Goal: Information Seeking & Learning: Learn about a topic

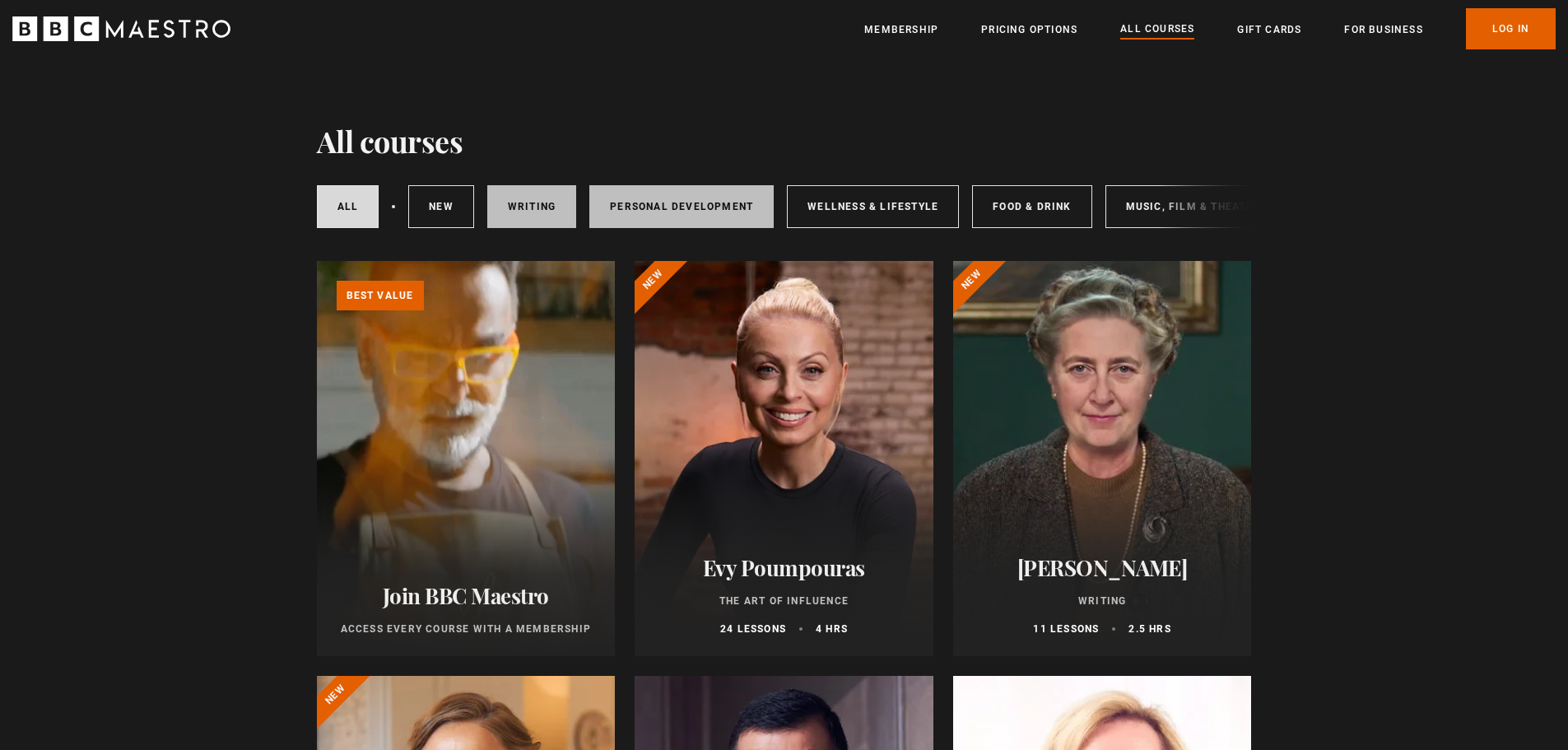
drag, startPoint x: 498, startPoint y: 207, endPoint x: 591, endPoint y: 204, distance: 93.0
click at [498, 207] on link "Writing" at bounding box center [532, 206] width 89 height 43
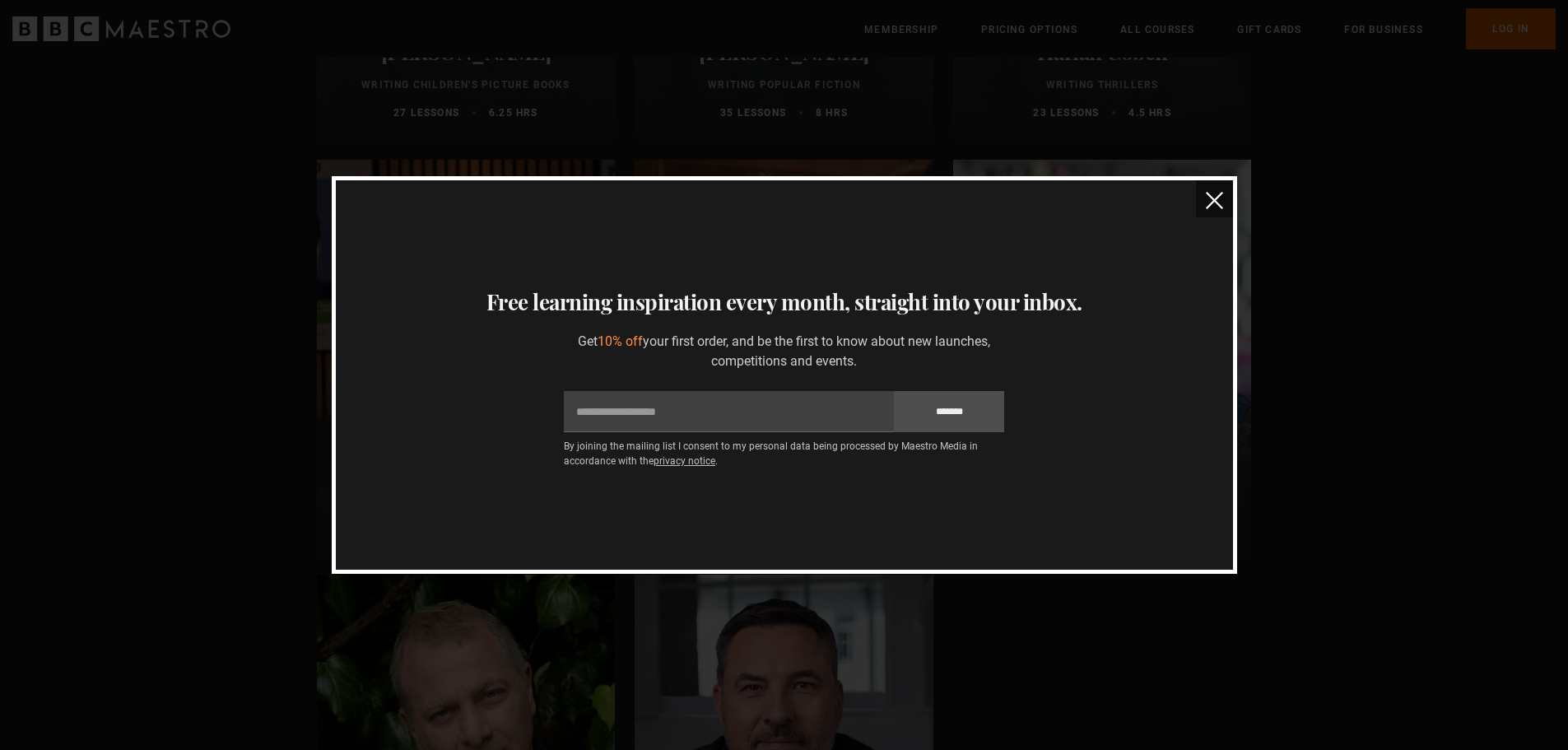
scroll to position [1070, 0]
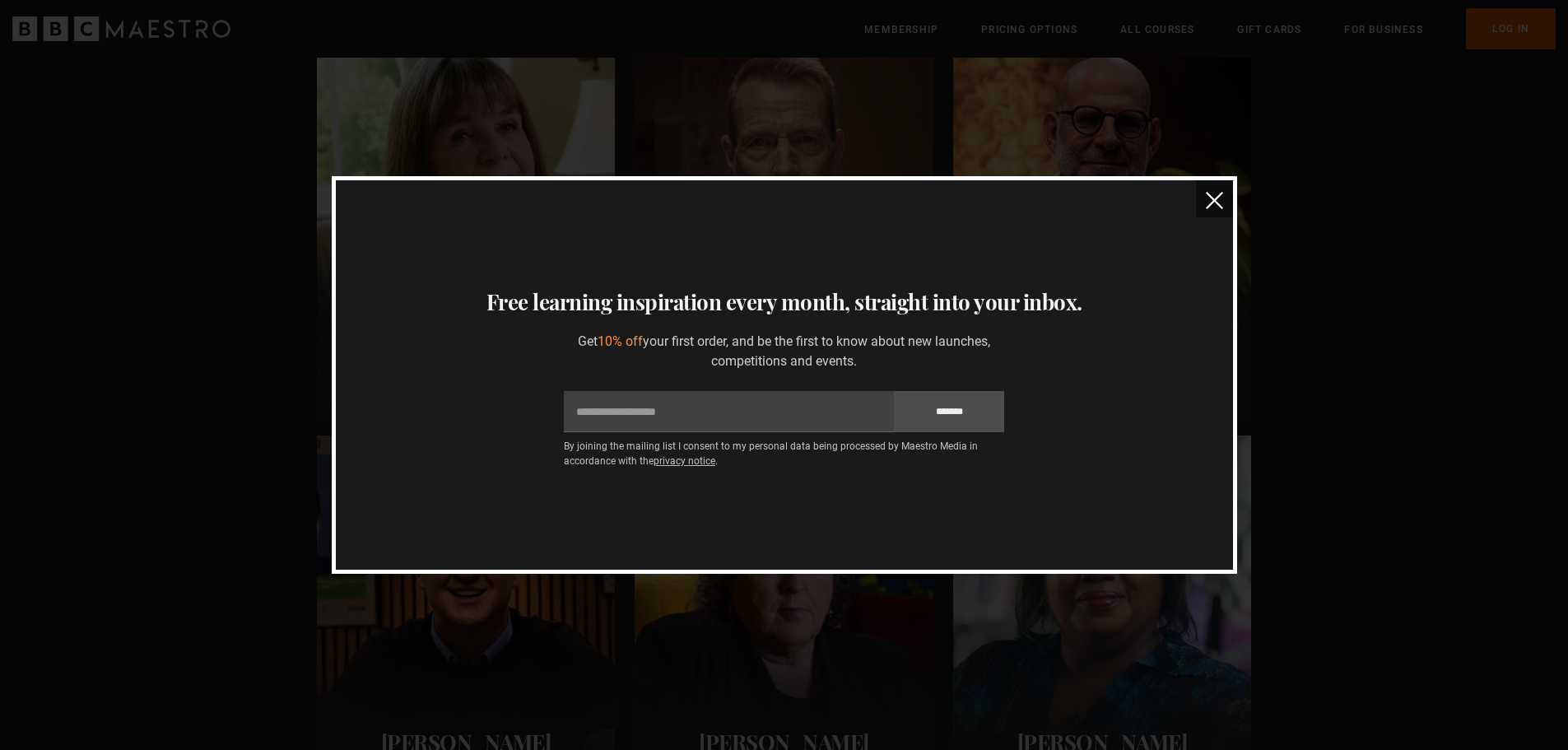
click at [1205, 200] on img "close" at bounding box center [1214, 200] width 18 height 18
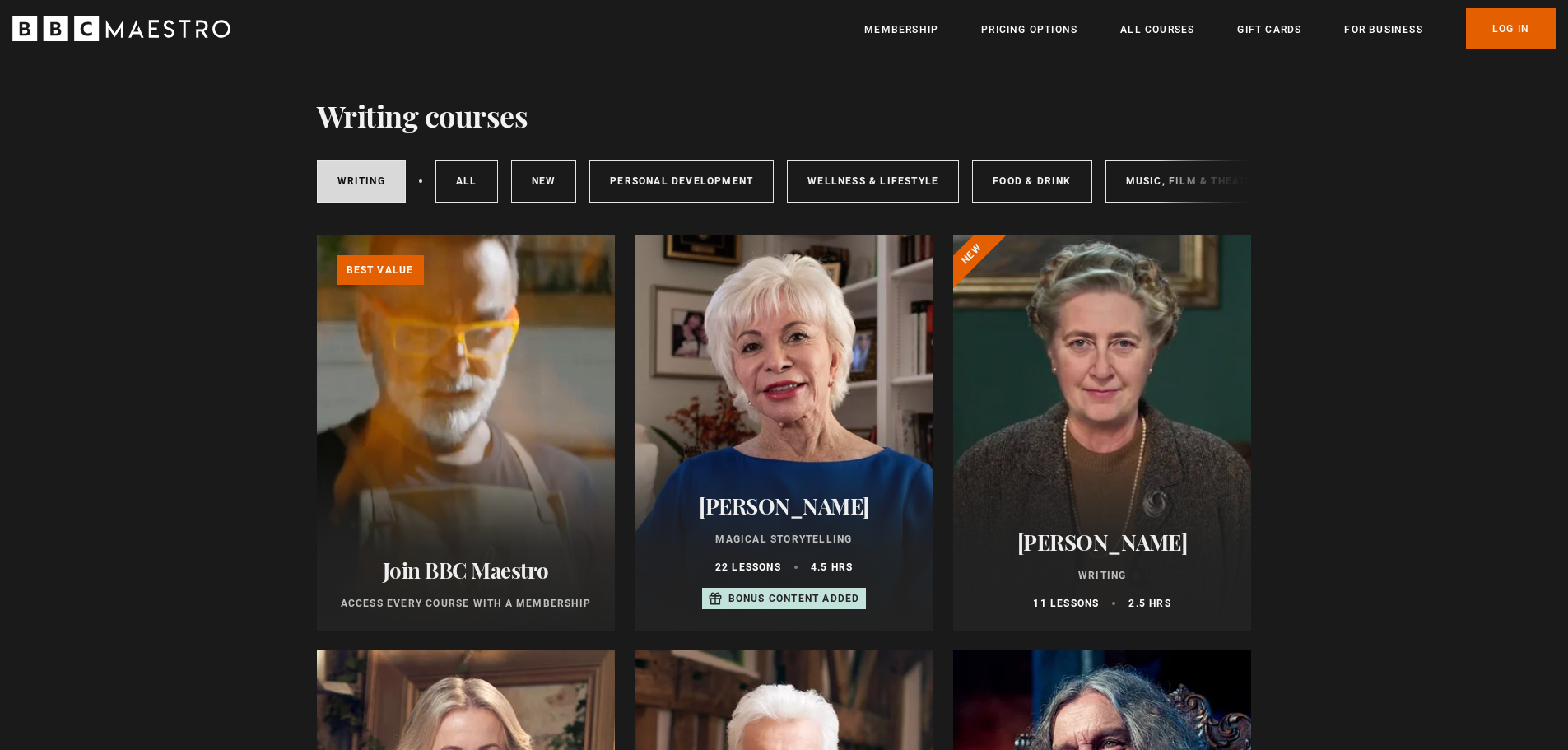
scroll to position [0, 0]
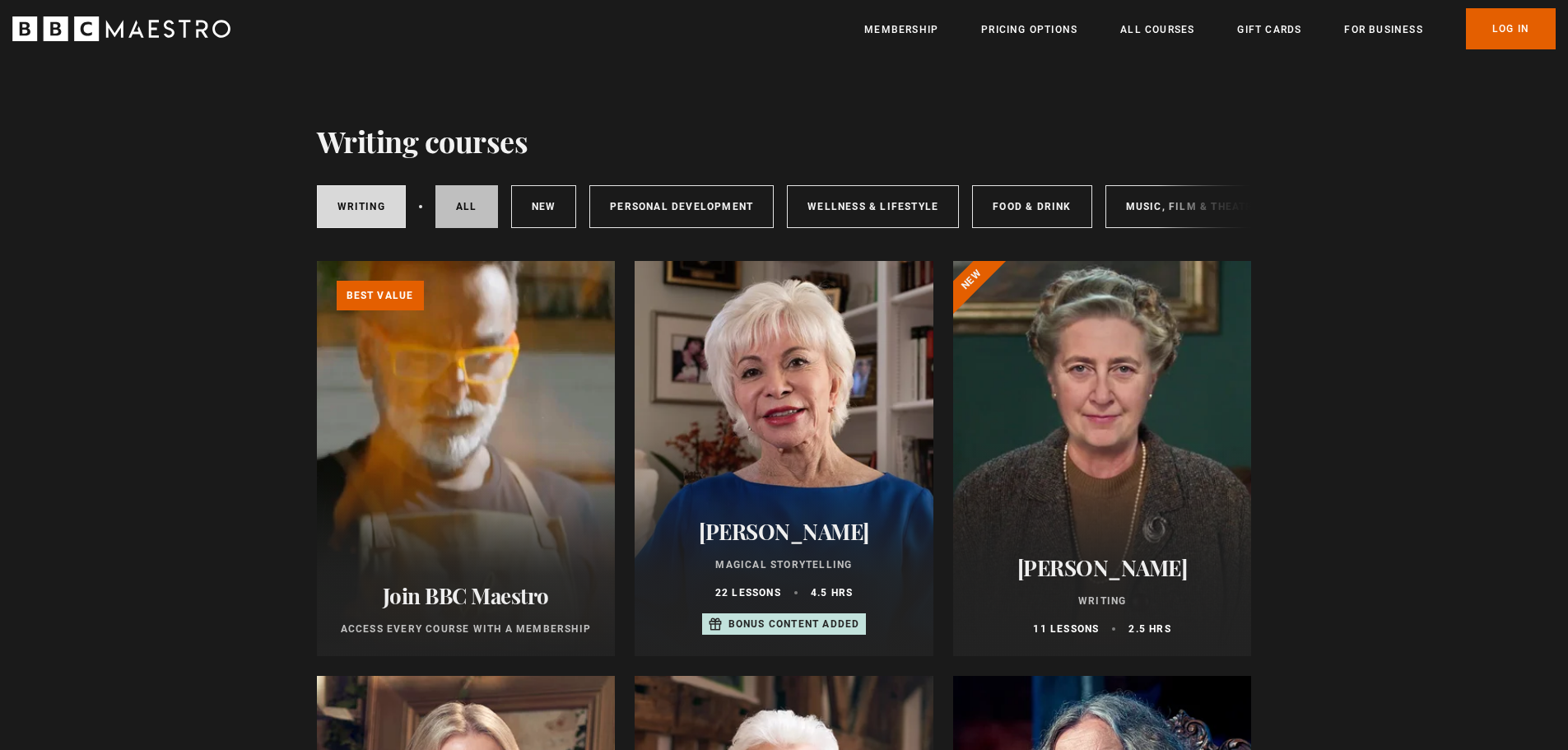
click at [447, 204] on link "All courses" at bounding box center [467, 206] width 63 height 43
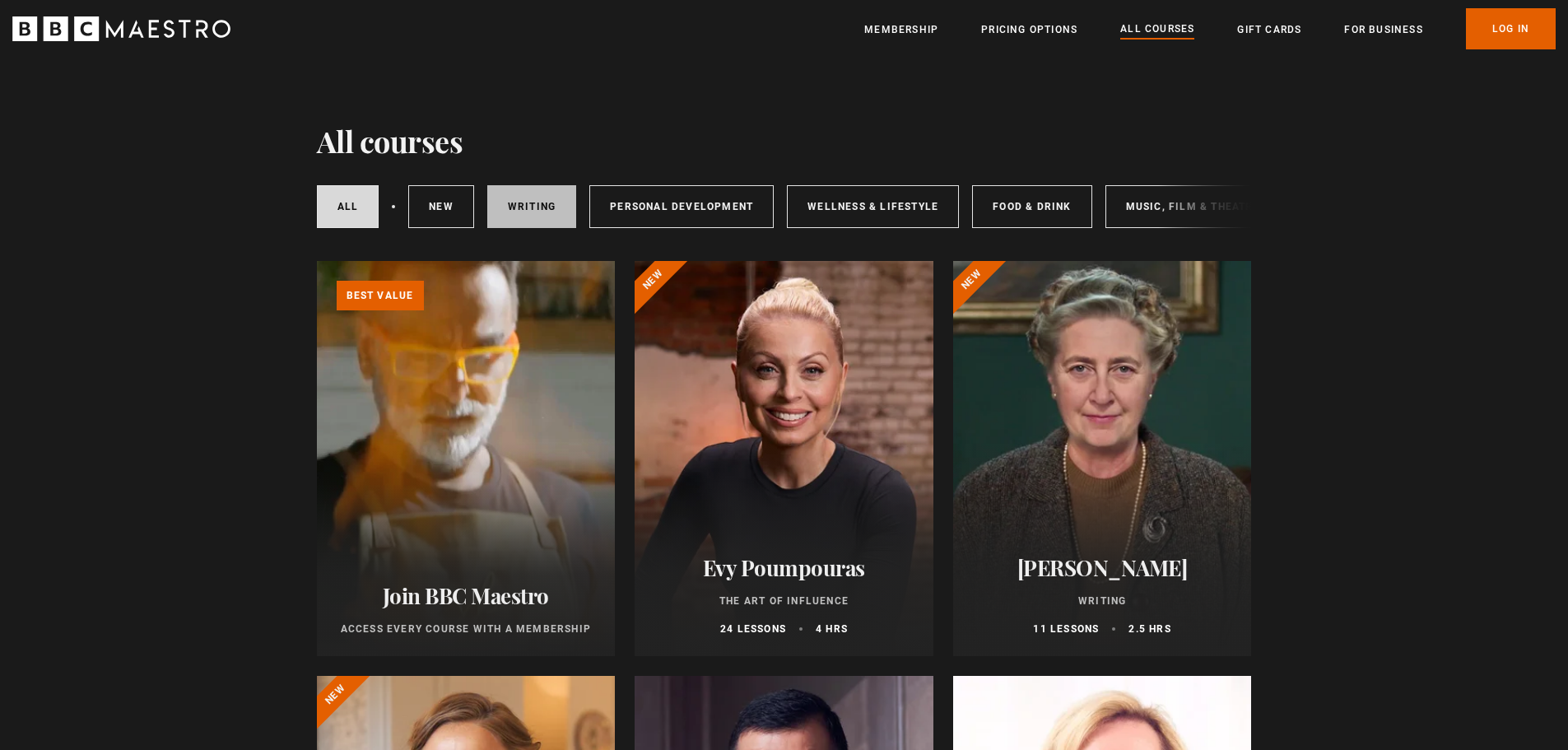
drag, startPoint x: 514, startPoint y: 209, endPoint x: 646, endPoint y: 164, distance: 139.5
click at [515, 208] on link "Writing" at bounding box center [532, 206] width 89 height 43
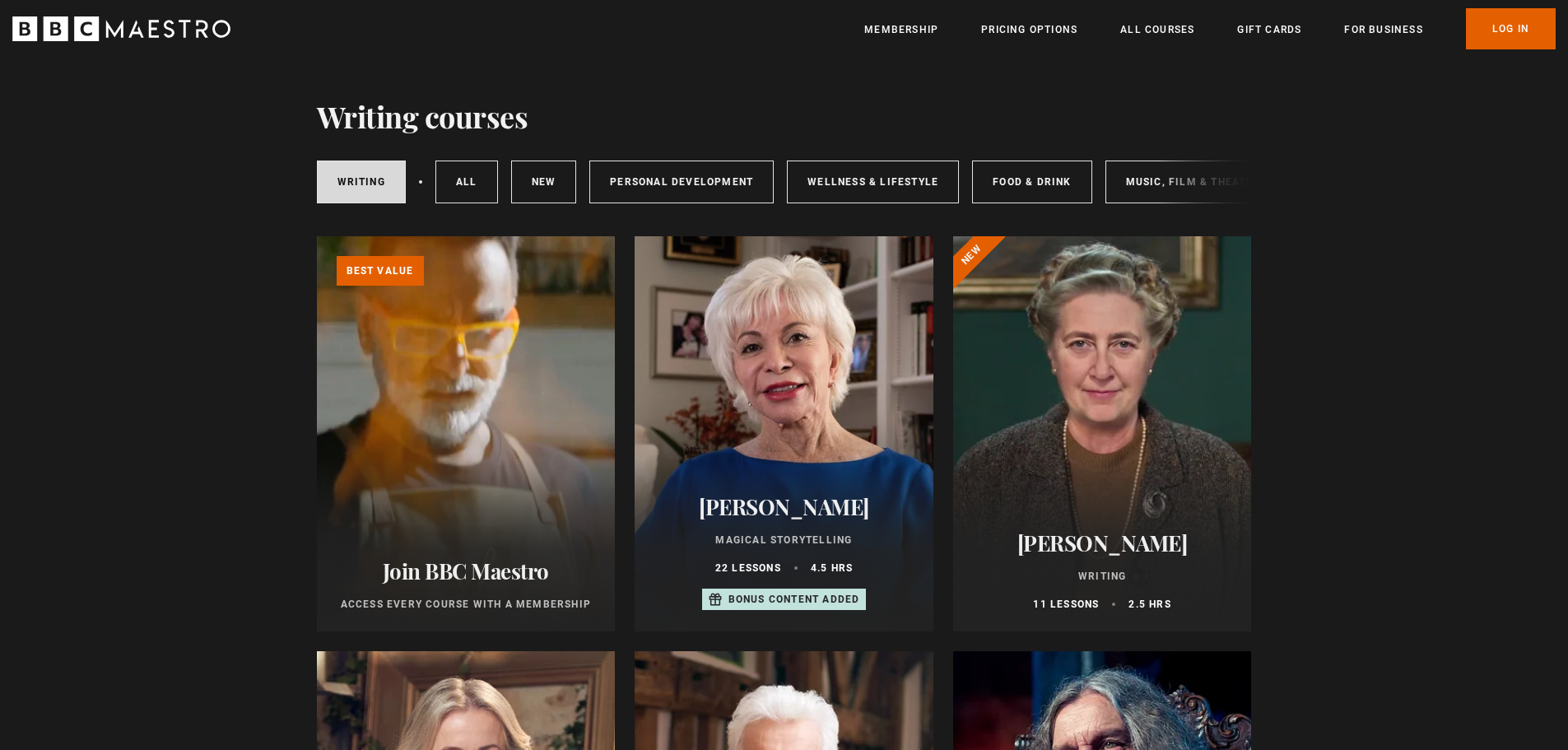
scroll to position [329, 0]
